Goal: Task Accomplishment & Management: Use online tool/utility

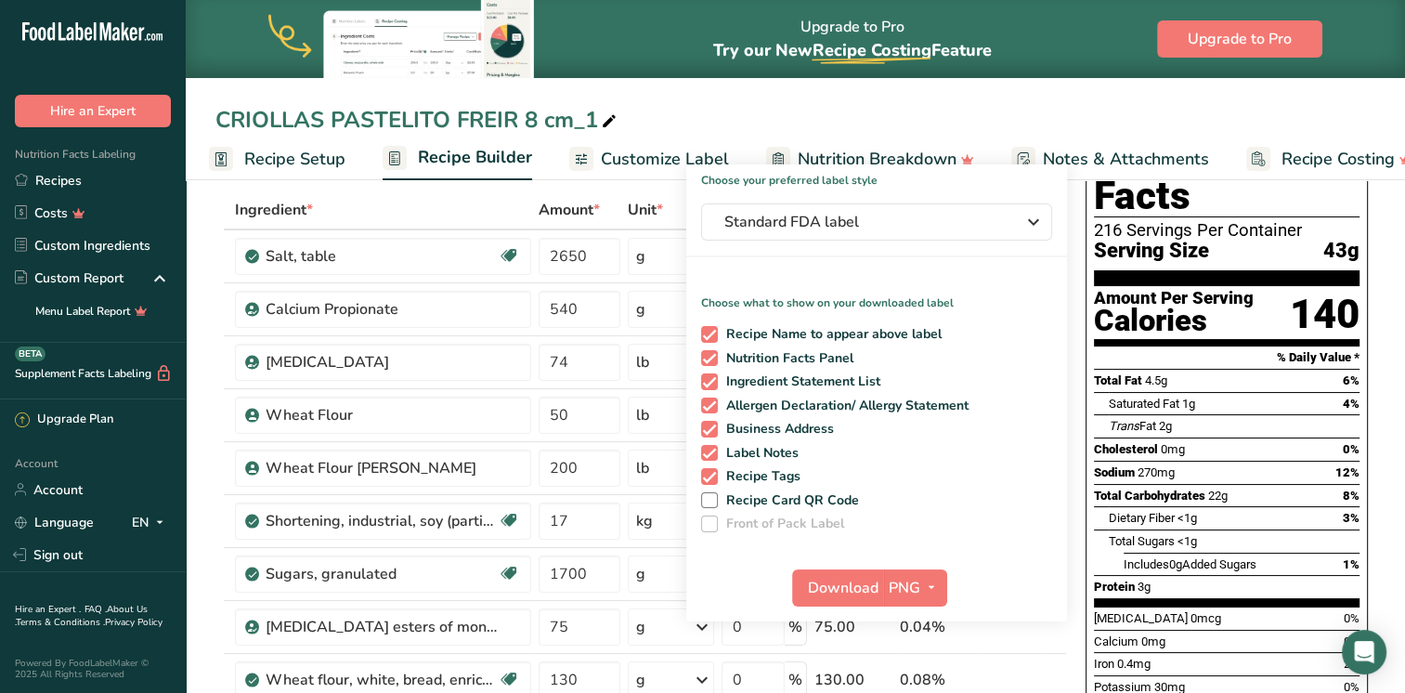
click at [1078, 104] on div "CRIOLLAS PASTELITO FREIR 8 cm_1" at bounding box center [796, 119] width 1220 height 33
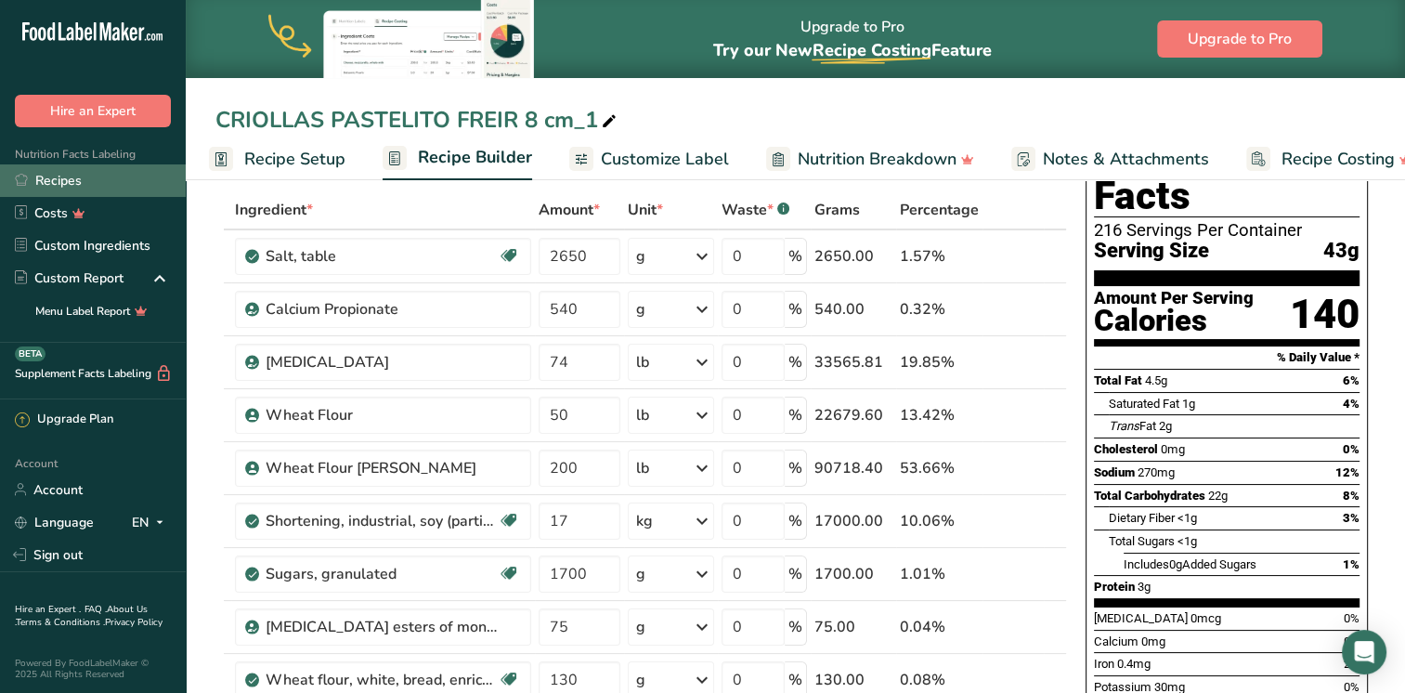
click at [116, 183] on link "Recipes" at bounding box center [93, 180] width 186 height 33
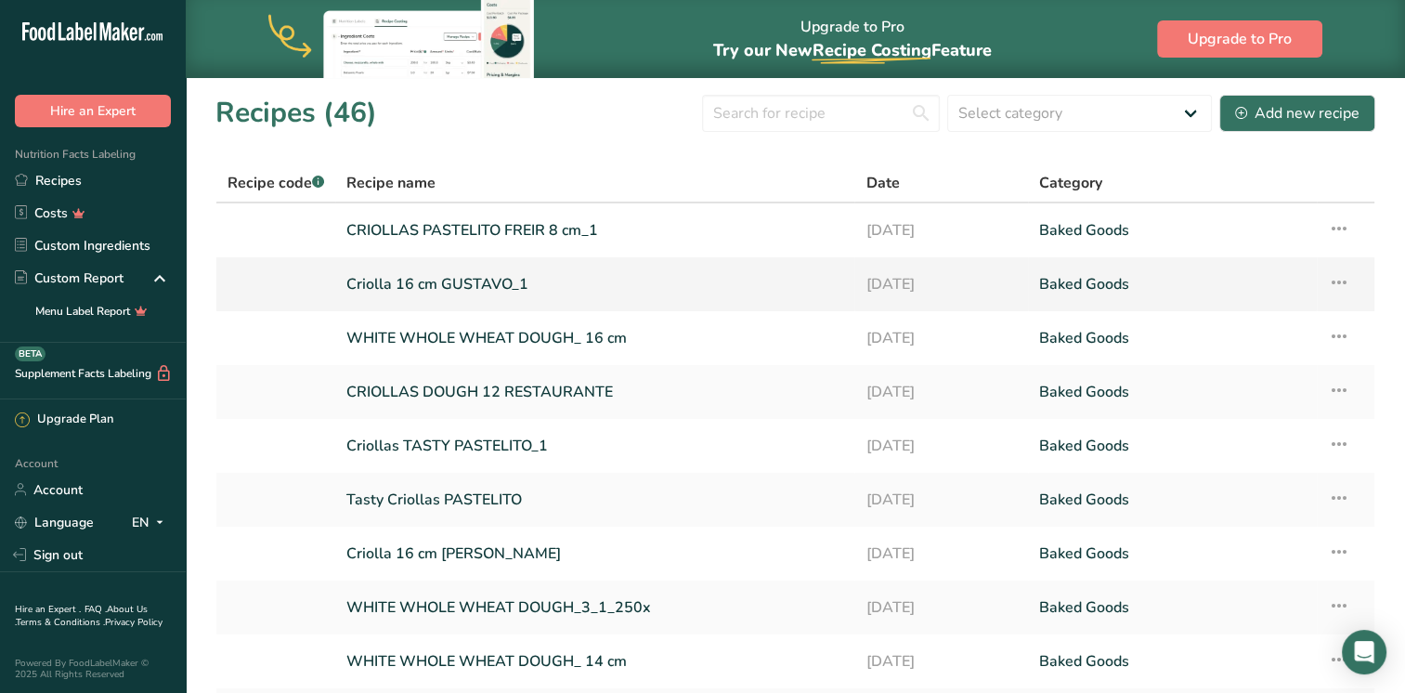
click at [472, 273] on link "Criolla 16 cm GUSTAVO_1" at bounding box center [594, 284] width 497 height 39
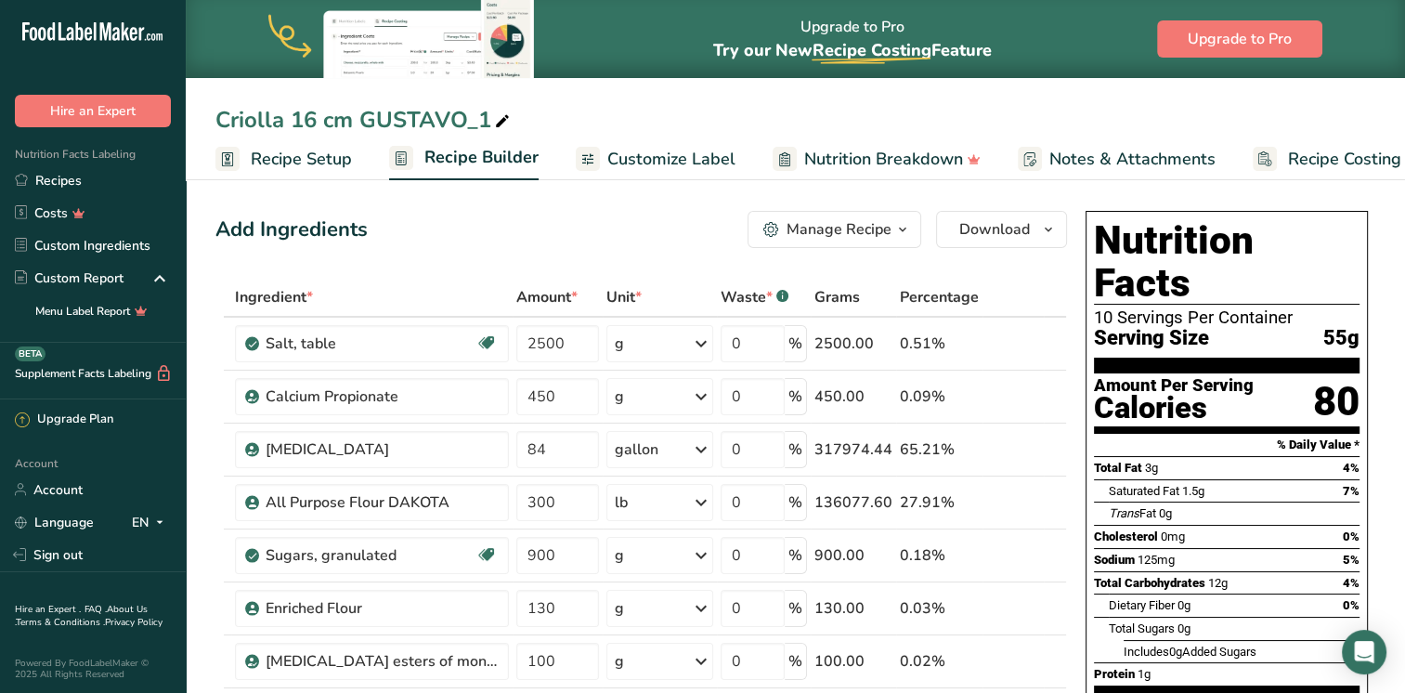
scroll to position [82, 0]
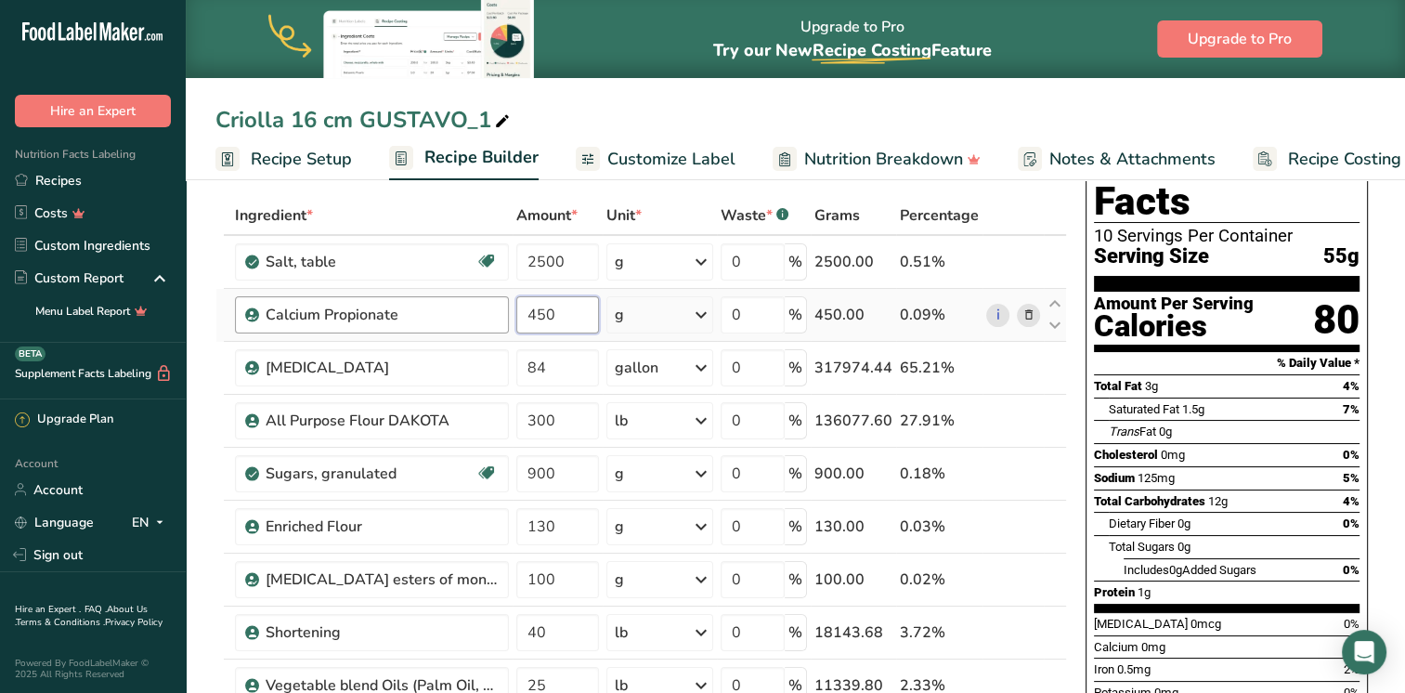
drag, startPoint x: 552, startPoint y: 314, endPoint x: 494, endPoint y: 314, distance: 57.6
click at [494, 314] on tr "Calcium Propionate 450 g Weight Units g kg mg See more Volume Units l Volume un…" at bounding box center [641, 315] width 850 height 53
type input "500"
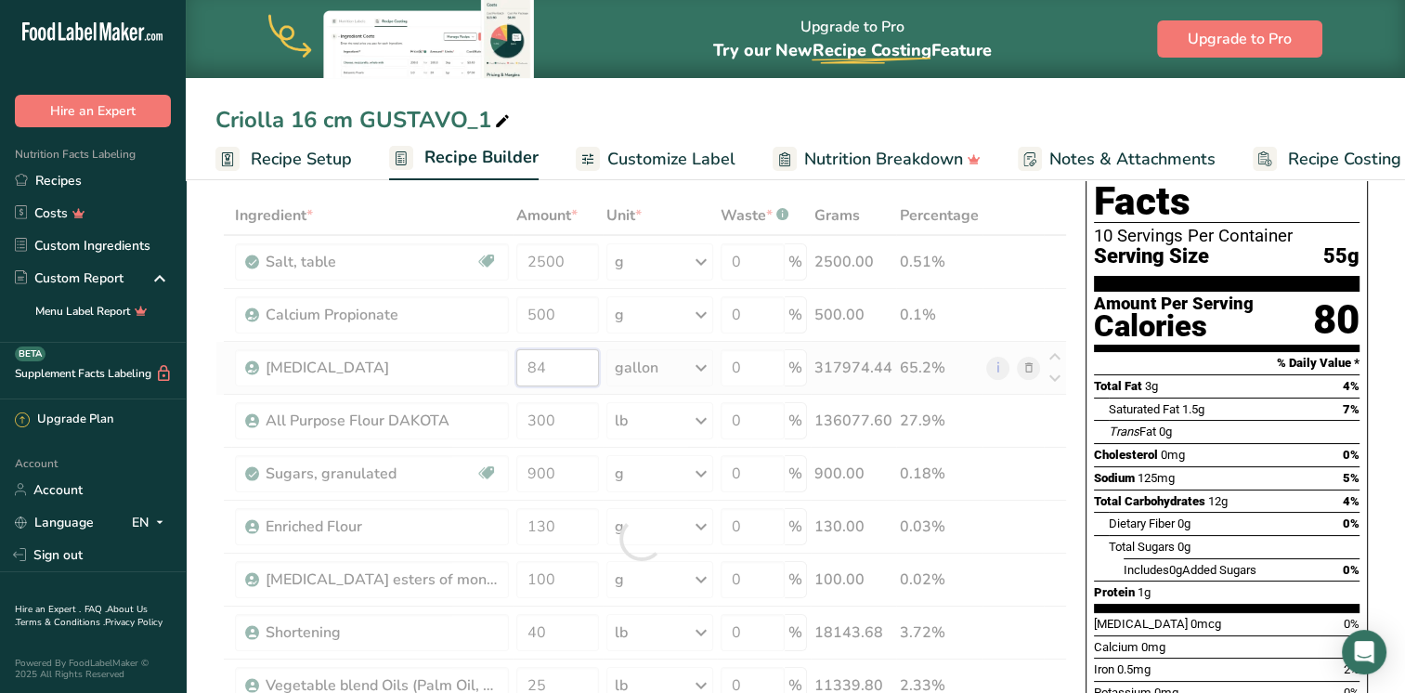
click at [553, 361] on div "Ingredient * Amount * Unit * Waste * .a-a{fill:#347362;}.b-a{fill:#fff;} Grams …" at bounding box center [641, 538] width 852 height 685
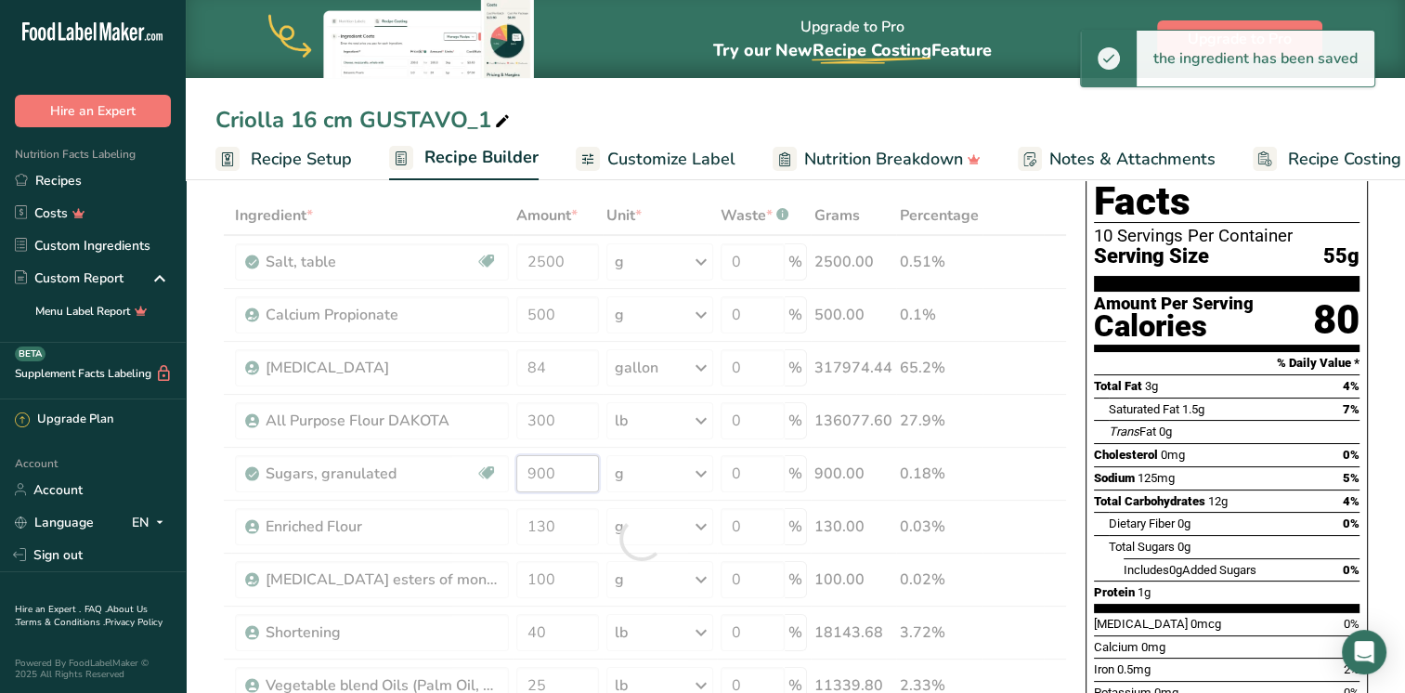
drag, startPoint x: 568, startPoint y: 458, endPoint x: 483, endPoint y: 465, distance: 84.8
click at [483, 465] on div "Ingredient * Amount * Unit * Waste * .a-a{fill:#347362;}.b-a{fill:#fff;} Grams …" at bounding box center [641, 538] width 852 height 685
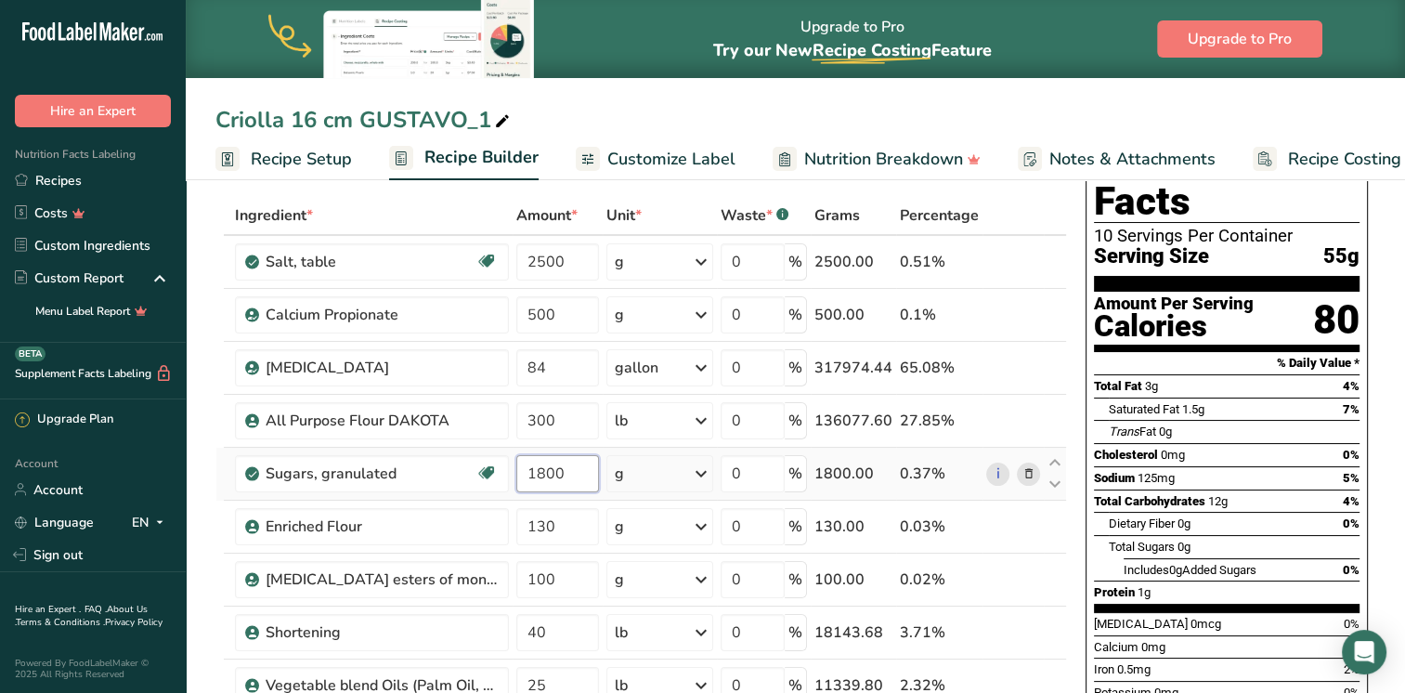
click at [557, 467] on input "1800" at bounding box center [557, 473] width 83 height 37
type input "1800"
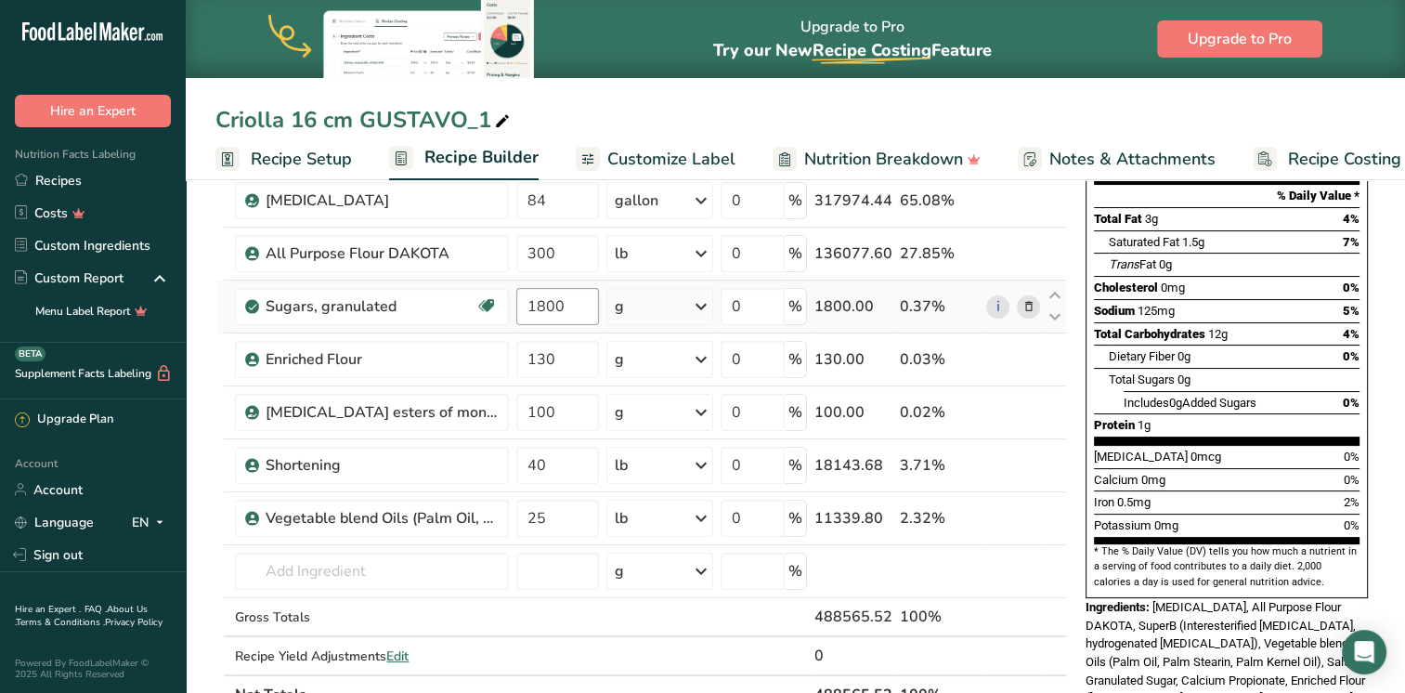
scroll to position [256, 0]
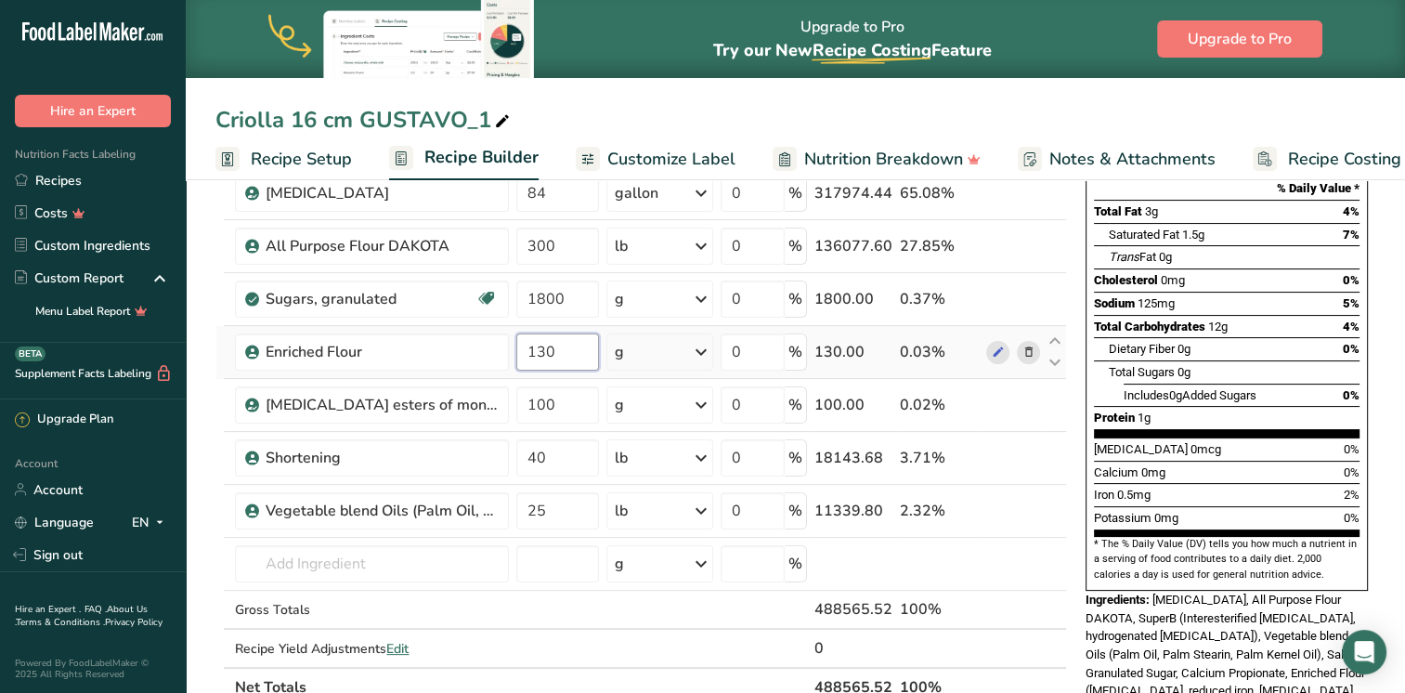
click at [557, 350] on input "130" at bounding box center [557, 351] width 83 height 37
type input "125"
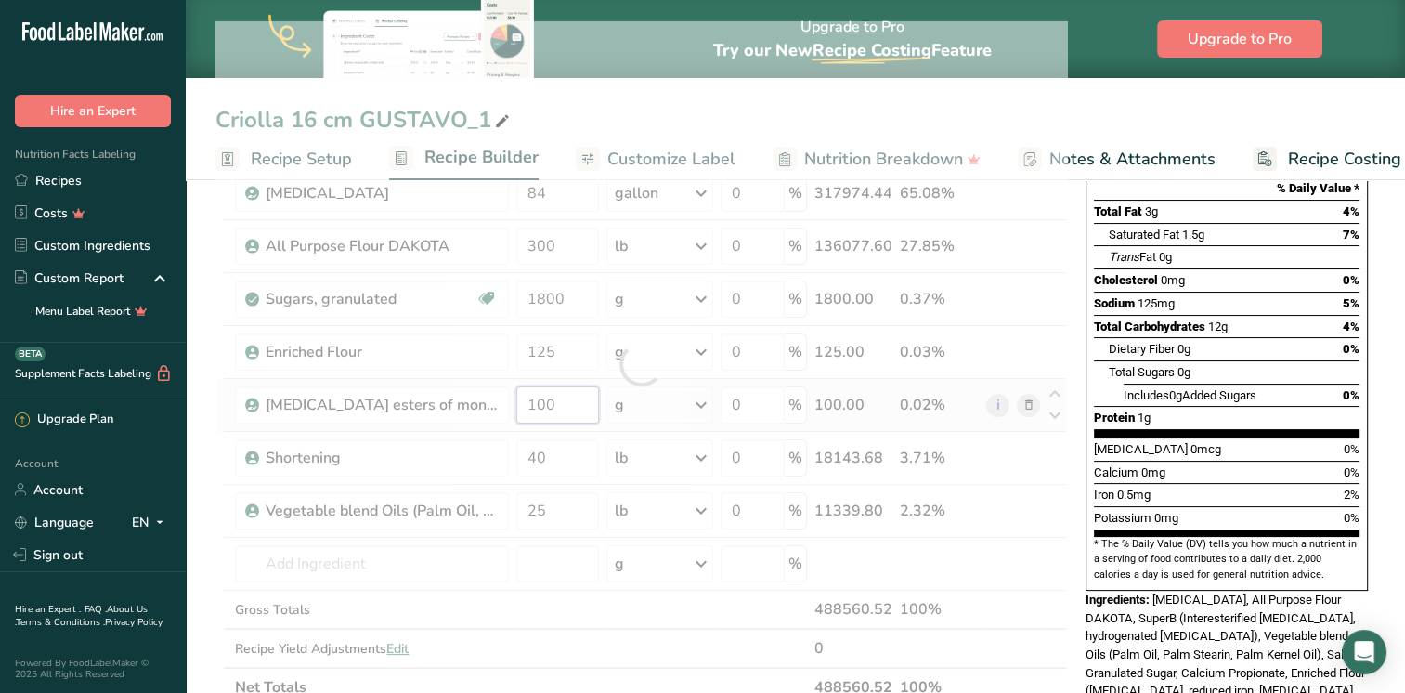
click at [569, 396] on div "Ingredient * Amount * Unit * Waste * .a-a{fill:#347362;}.b-a{fill:#fff;} Grams …" at bounding box center [641, 363] width 852 height 685
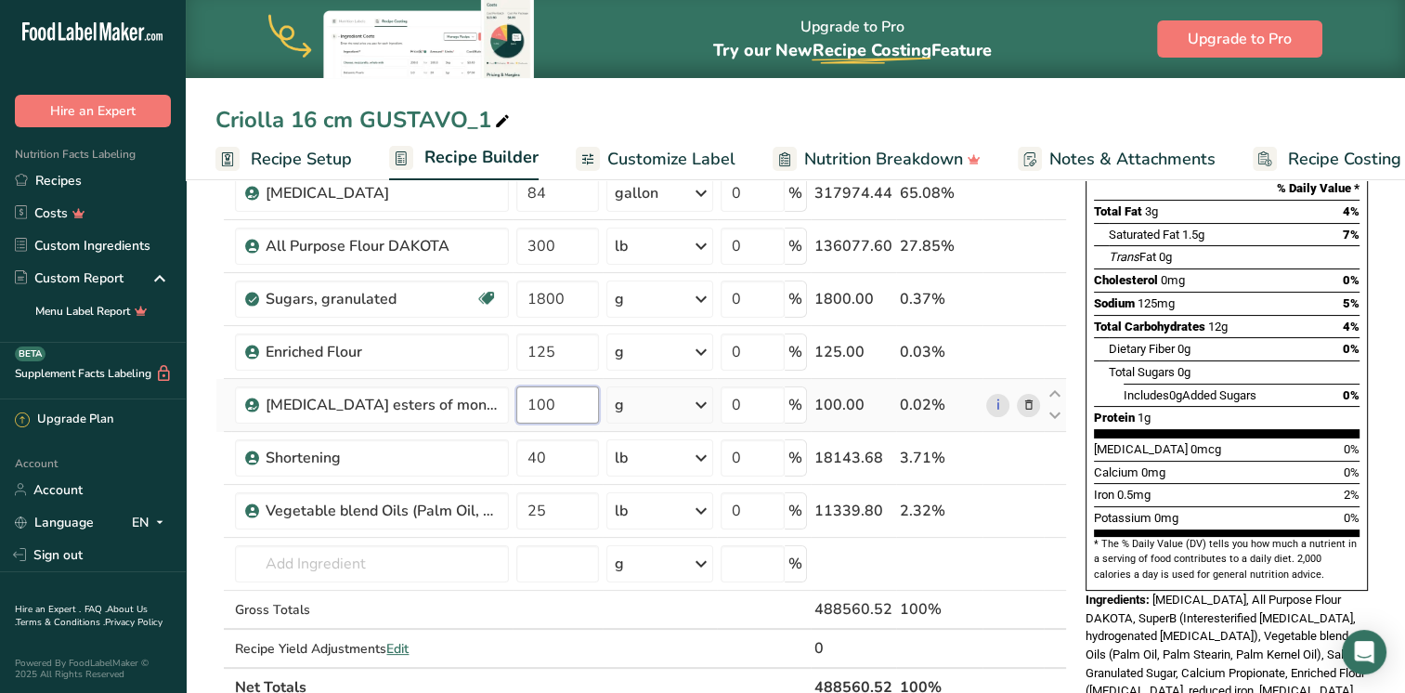
drag, startPoint x: 569, startPoint y: 396, endPoint x: 516, endPoint y: 392, distance: 53.1
click at [516, 392] on input "100" at bounding box center [557, 404] width 83 height 37
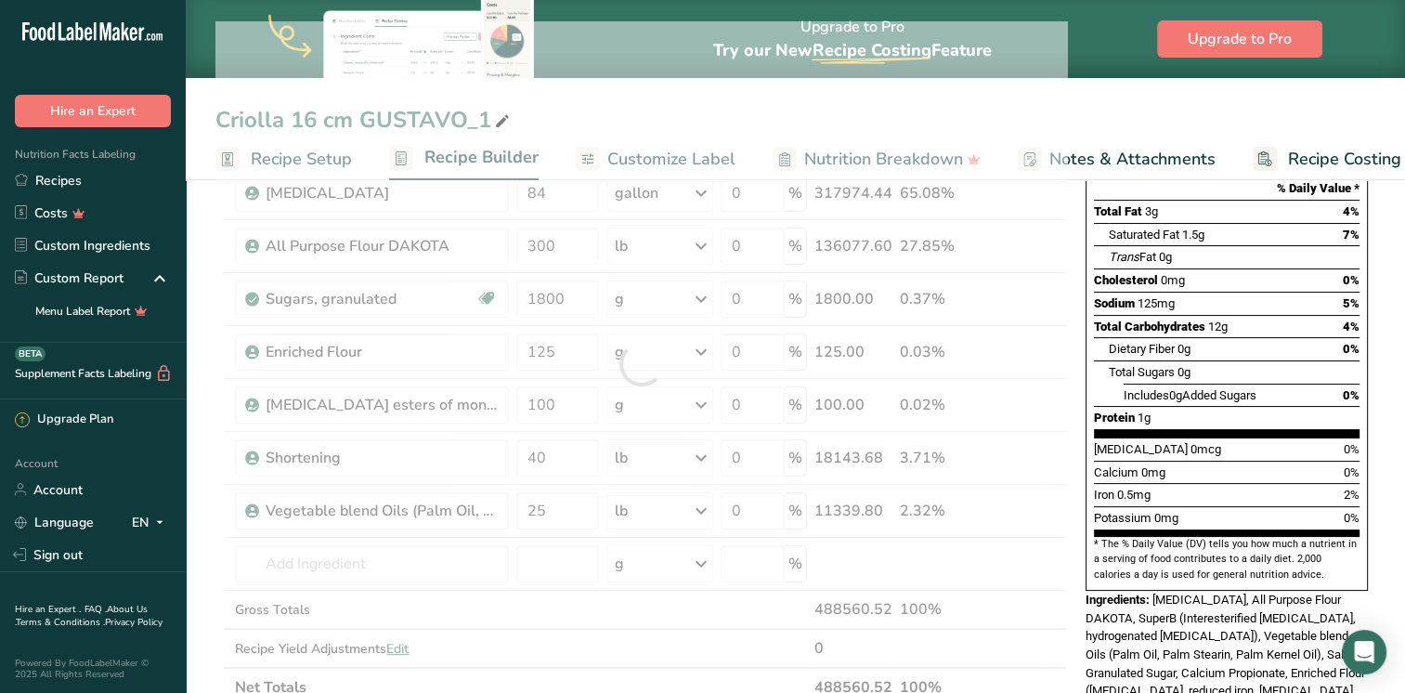
click at [212, 531] on section "Add Ingredients Manage Recipe Delete Recipe Duplicate Recipe Scale Recipe Save …" at bounding box center [796, 622] width 1220 height 1410
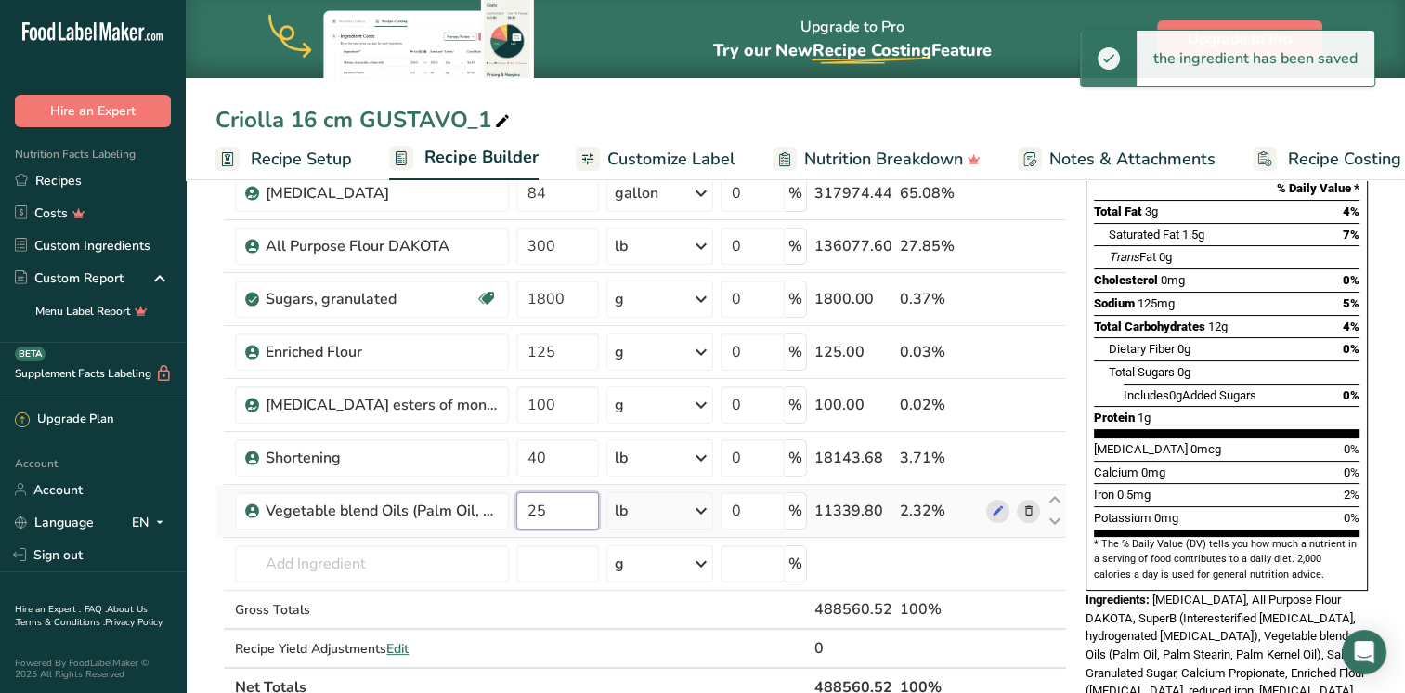
click at [561, 515] on input "25" at bounding box center [557, 510] width 83 height 37
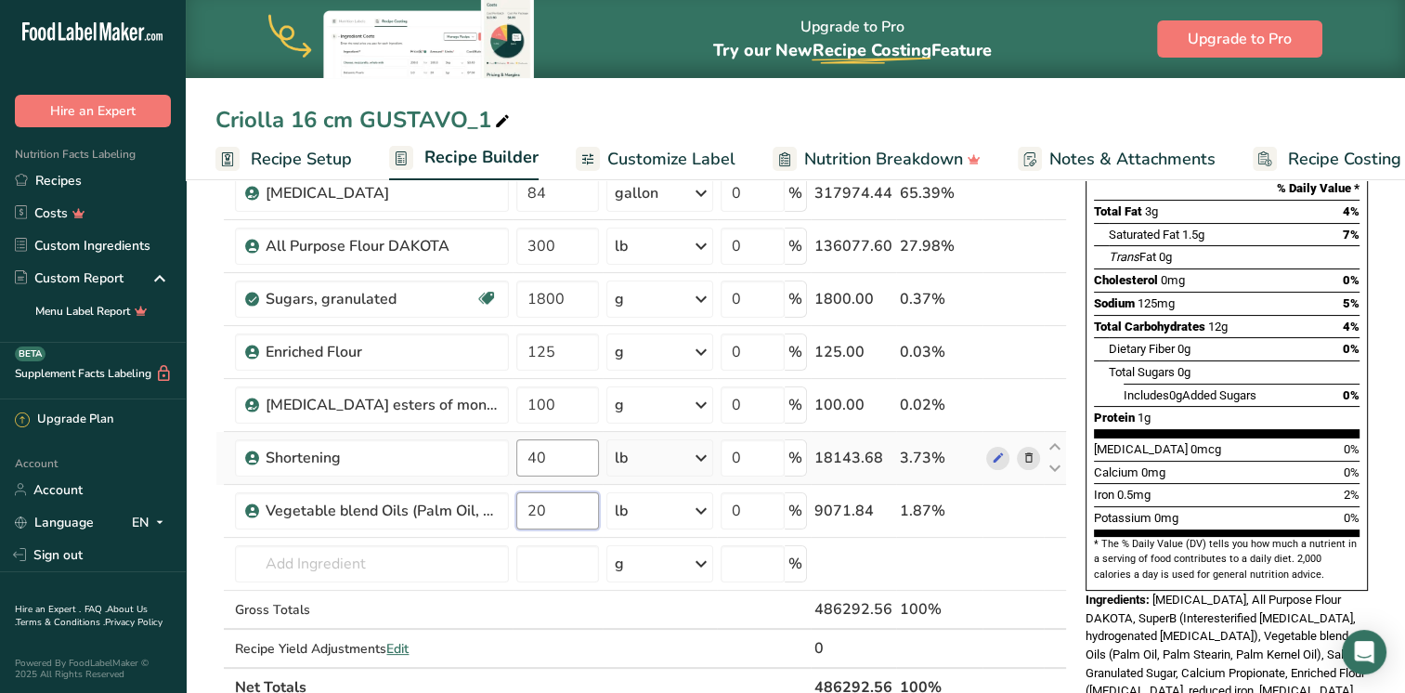
type input "20"
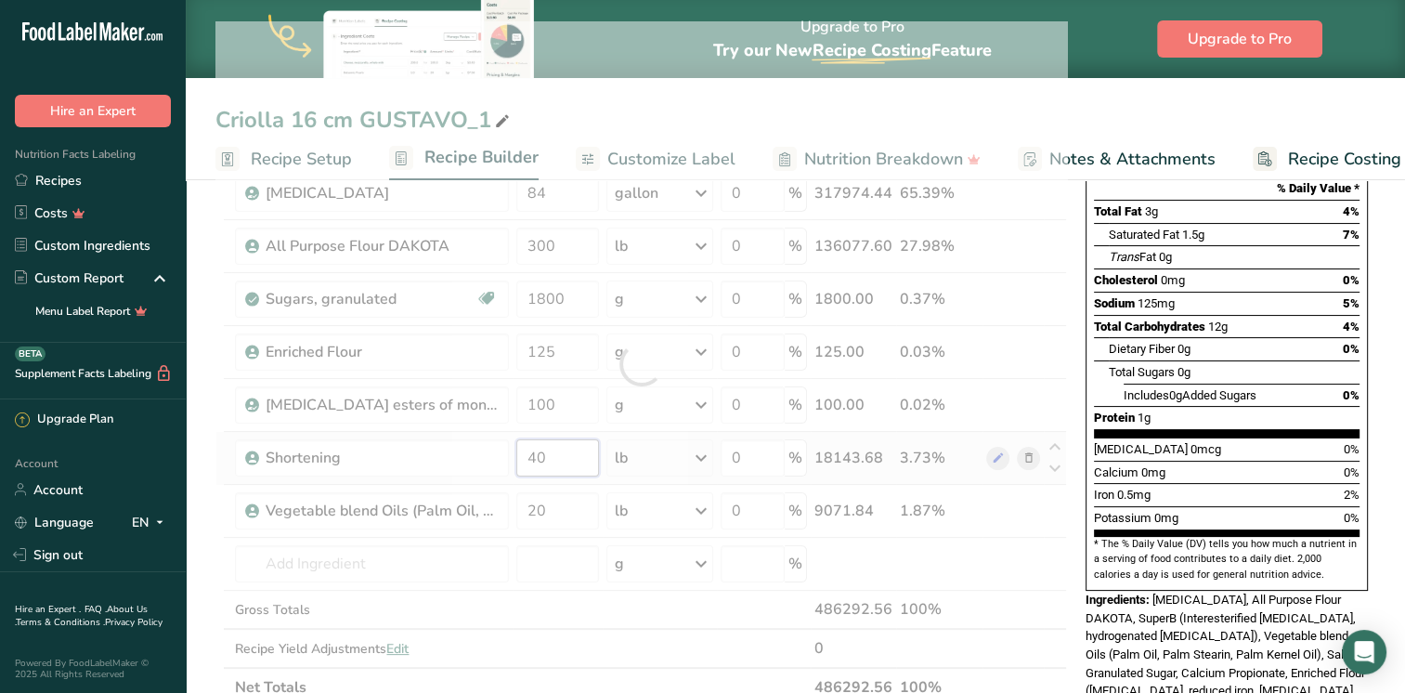
click at [562, 459] on div "Ingredient * Amount * Unit * Waste * .a-a{fill:#347362;}.b-a{fill:#fff;} Grams …" at bounding box center [641, 363] width 852 height 685
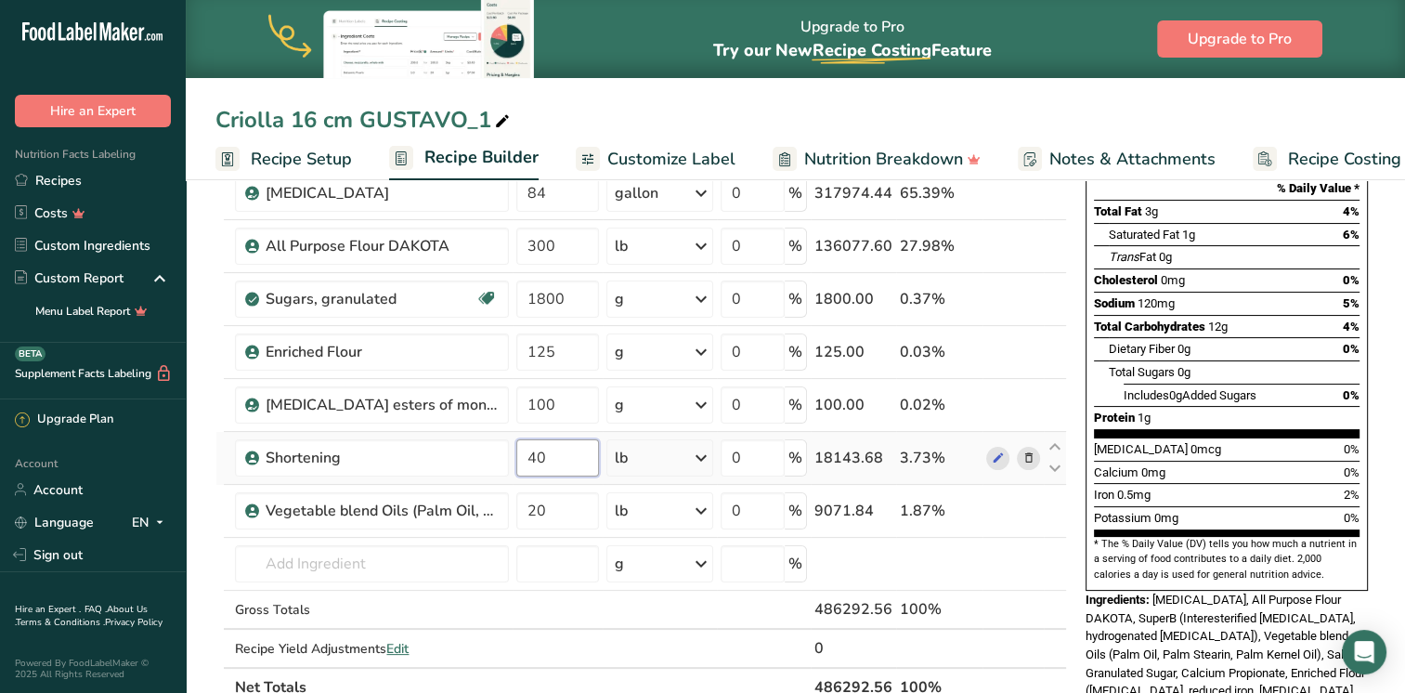
click at [539, 456] on input "40" at bounding box center [557, 457] width 83 height 37
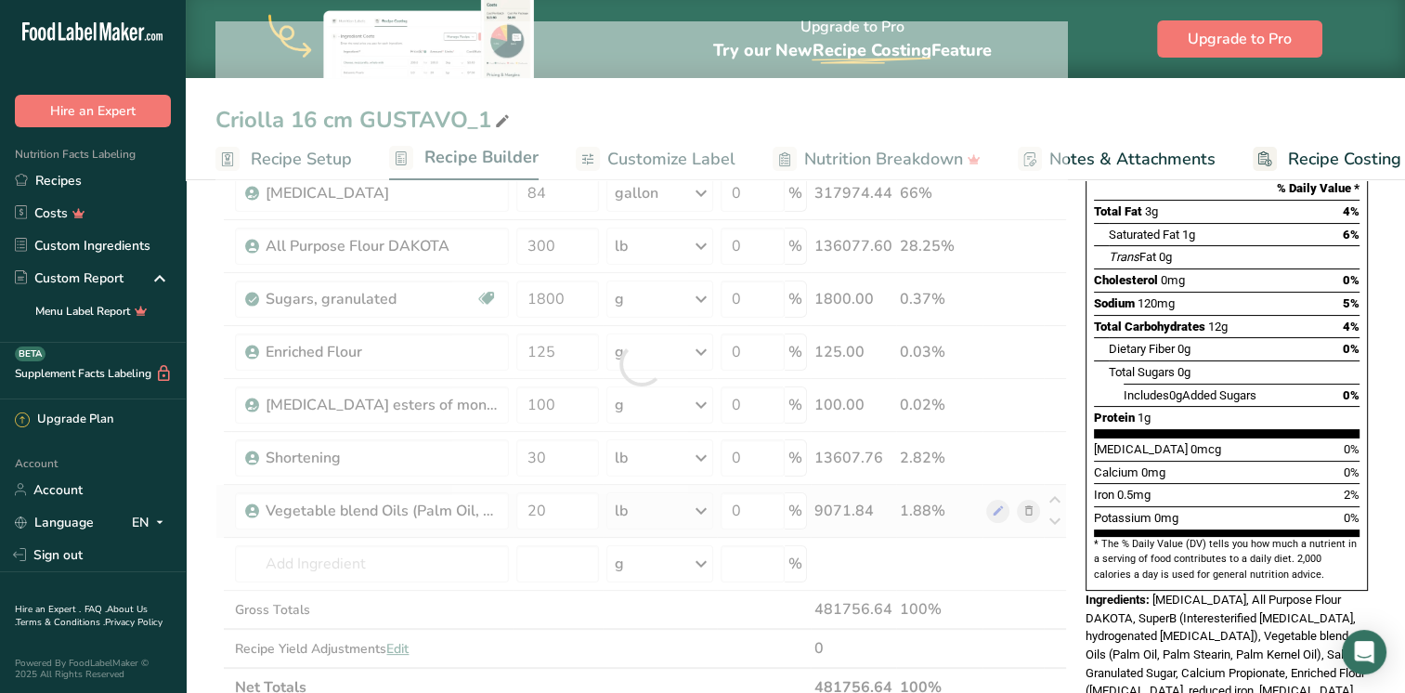
click at [219, 523] on div "Ingredient * Amount * Unit * Waste * .a-a{fill:#347362;}.b-a{fill:#fff;} Grams …" at bounding box center [641, 363] width 852 height 685
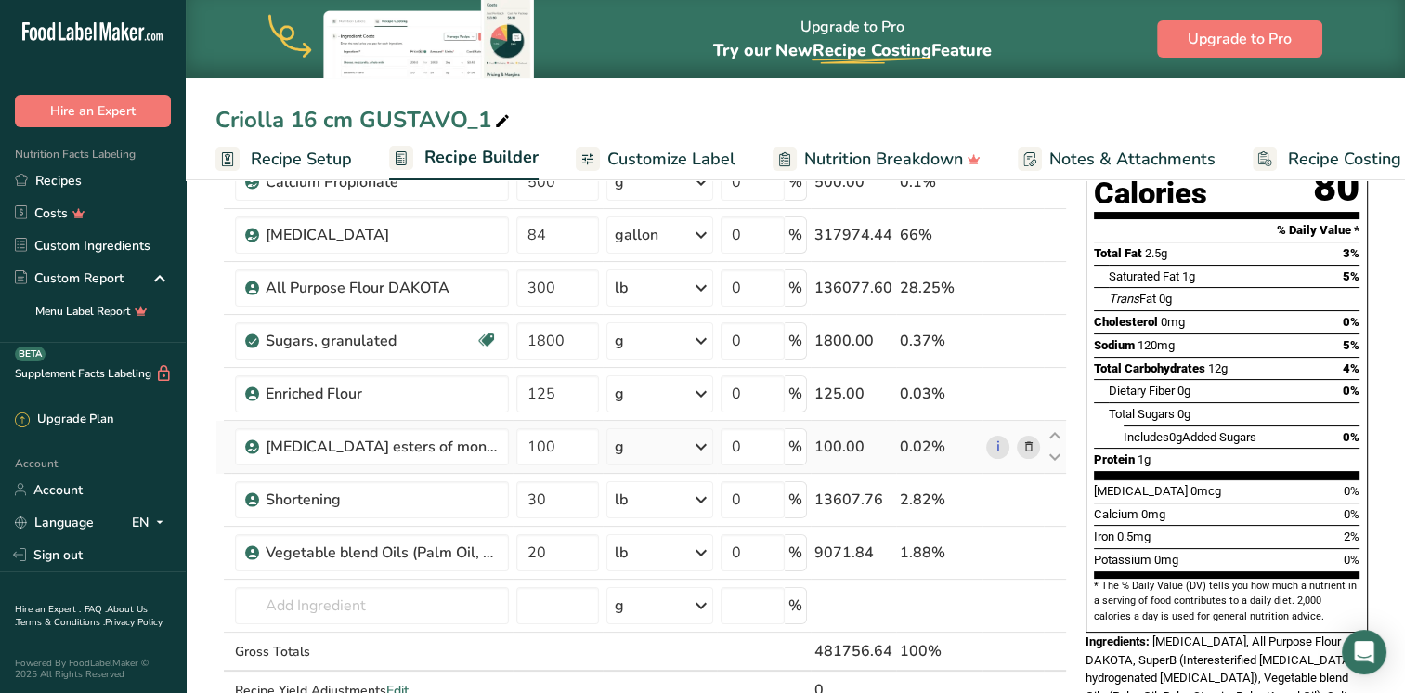
scroll to position [271, 0]
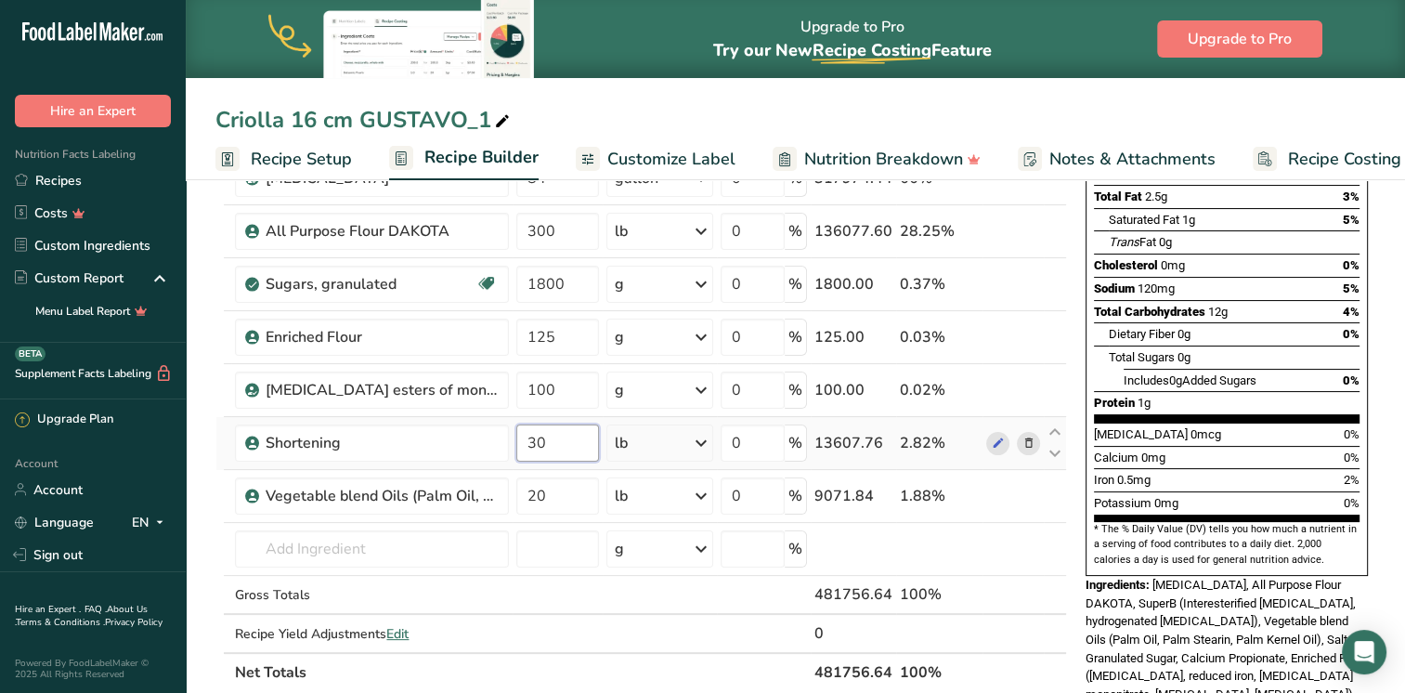
click at [536, 449] on input "30" at bounding box center [557, 442] width 83 height 37
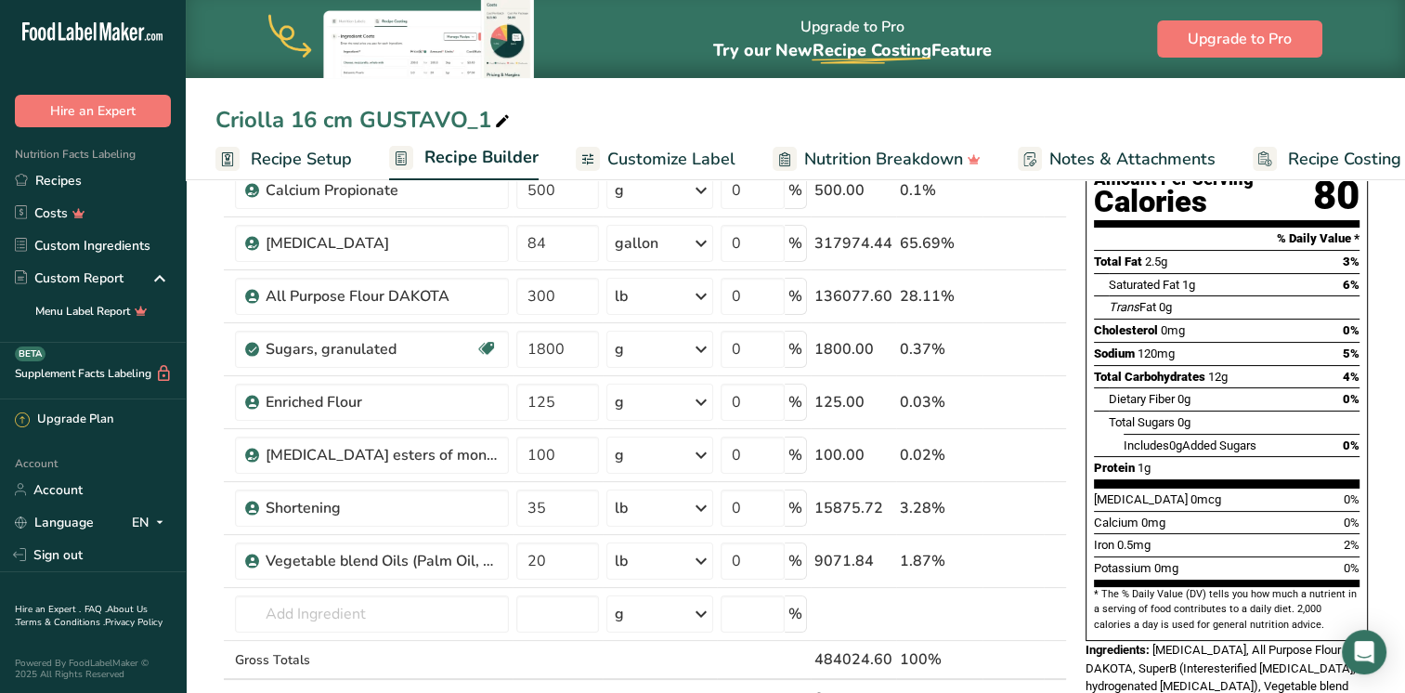
scroll to position [258, 0]
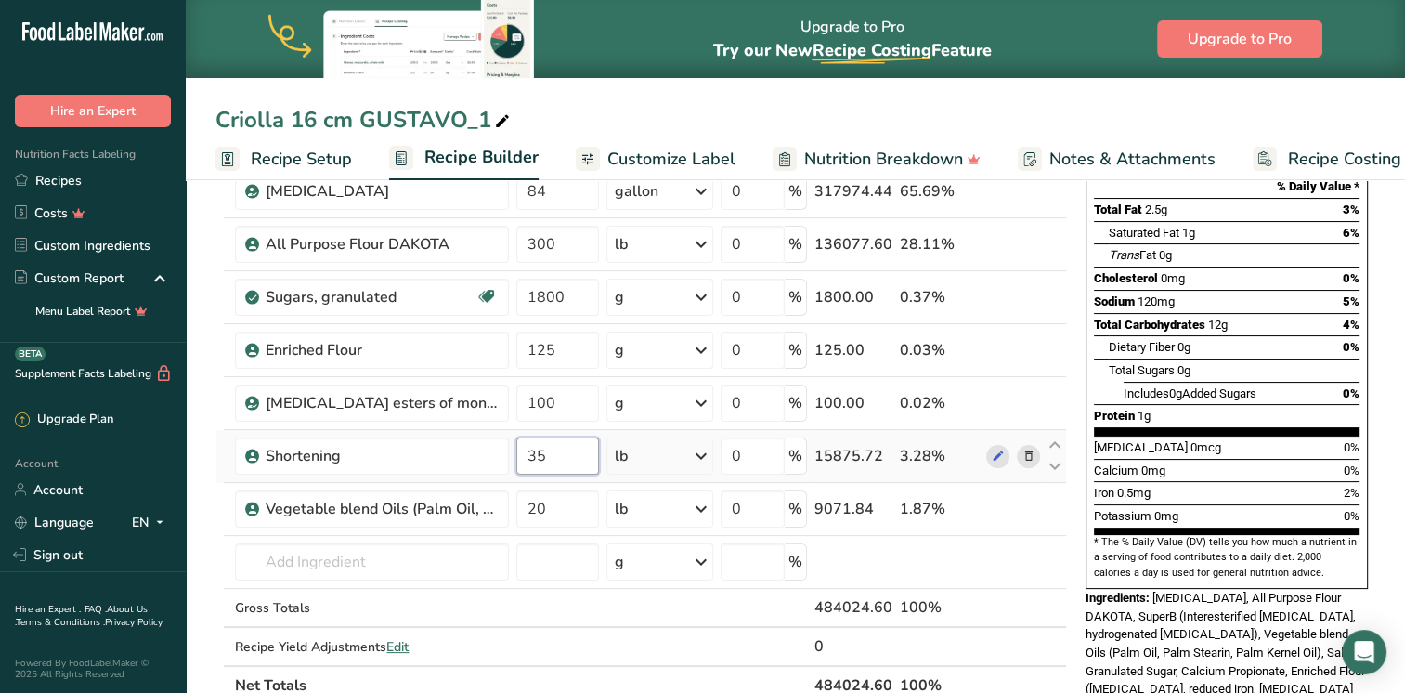
drag, startPoint x: 550, startPoint y: 457, endPoint x: 524, endPoint y: 458, distance: 26.0
click at [524, 458] on input "35" at bounding box center [557, 455] width 83 height 37
type input "40"
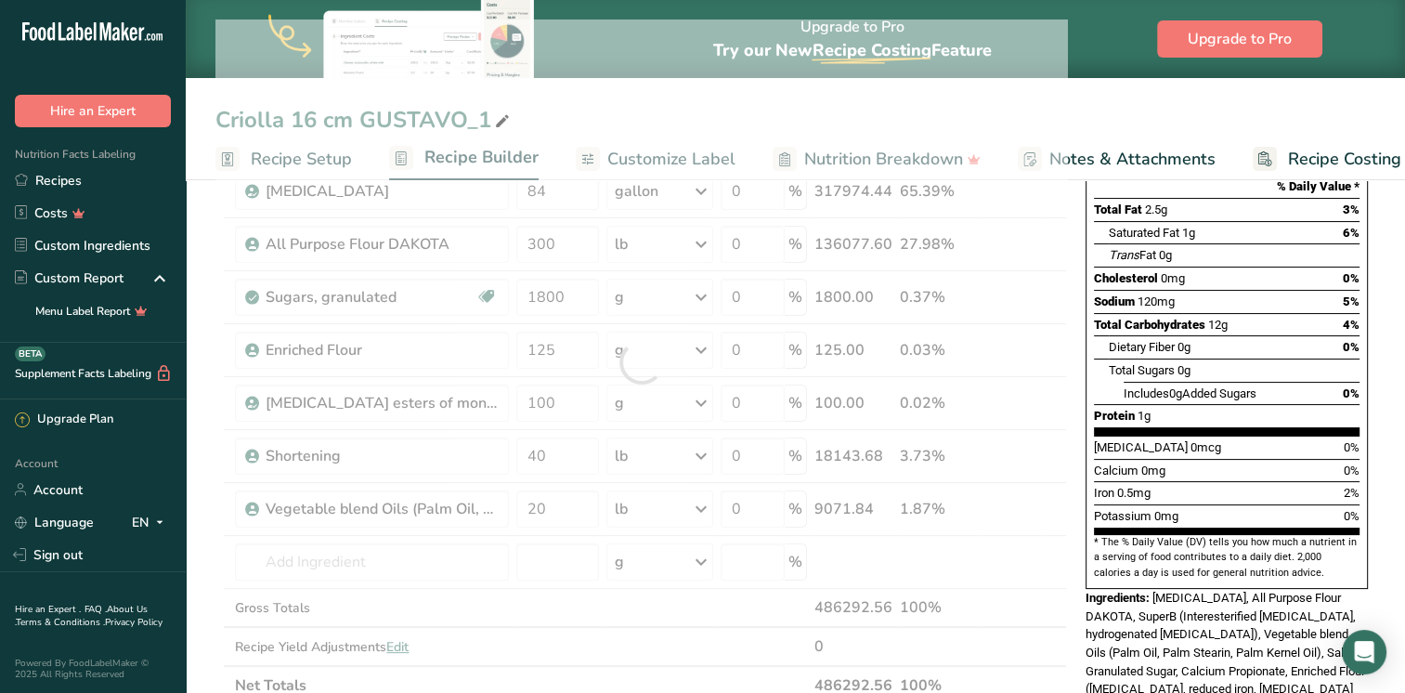
click at [1074, 226] on div "Add Ingredients Manage Recipe Delete Recipe Duplicate Recipe Scale Recipe Save …" at bounding box center [646, 620] width 863 height 1350
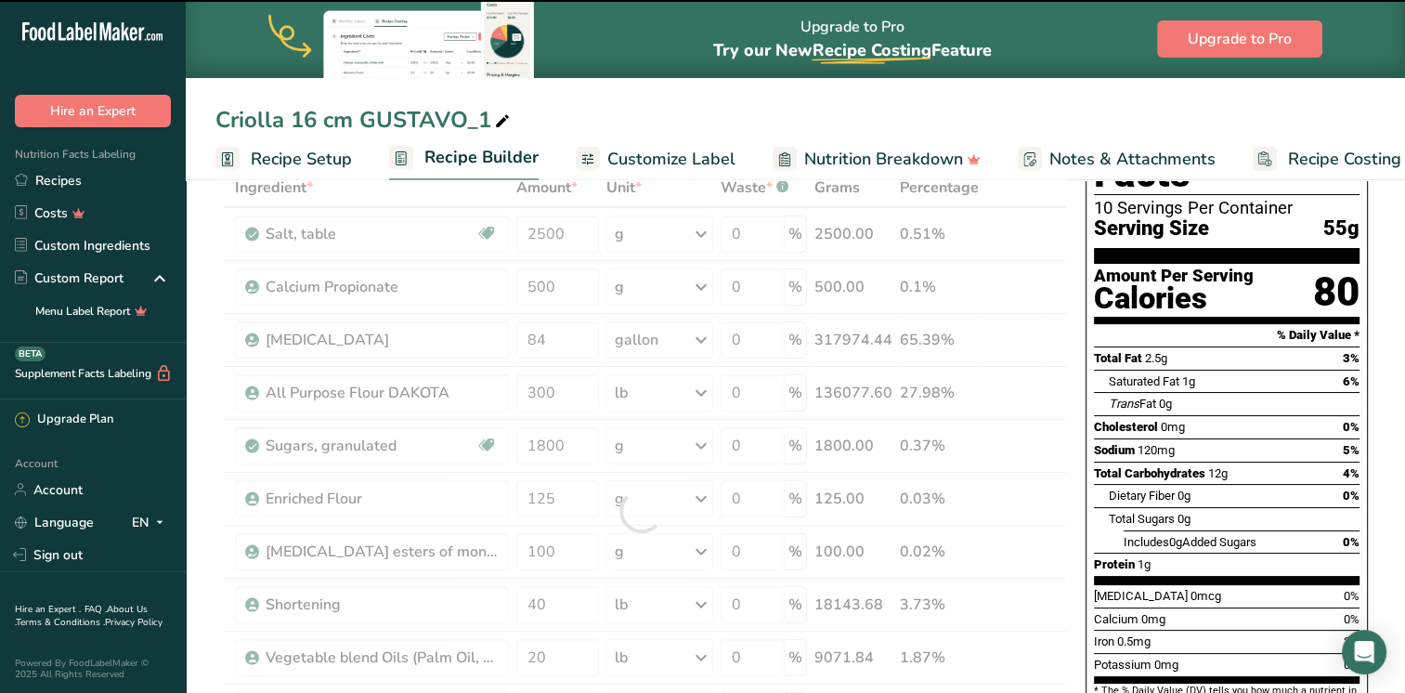
scroll to position [104, 0]
